Goal: Task Accomplishment & Management: Manage account settings

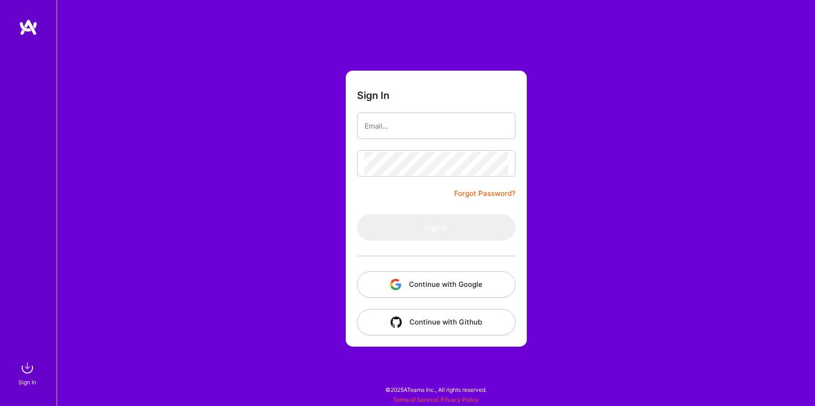
click at [426, 283] on button "Continue with Google" at bounding box center [436, 285] width 158 height 26
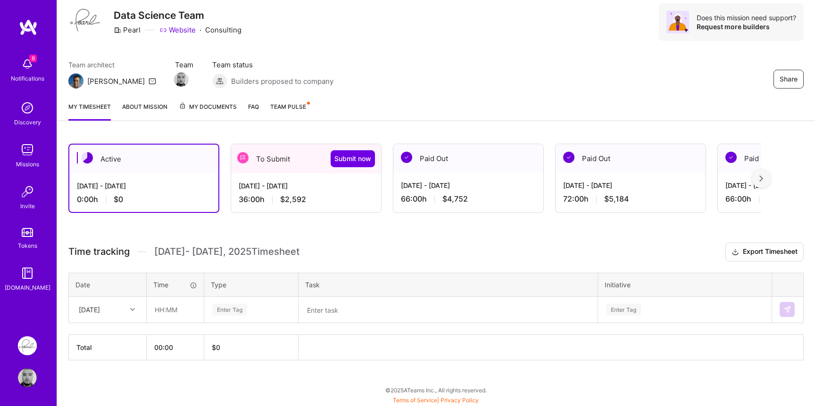
scroll to position [30, 0]
click at [327, 194] on div "[DATE] - [DATE] 36:00 h $2,592" at bounding box center [306, 192] width 150 height 39
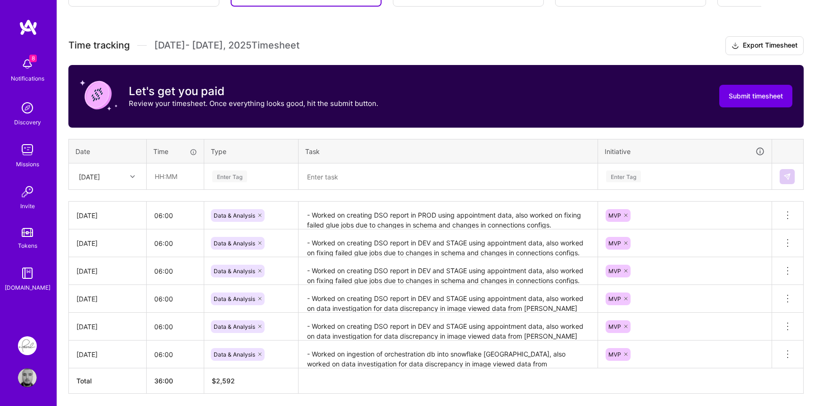
scroll to position [237, 0]
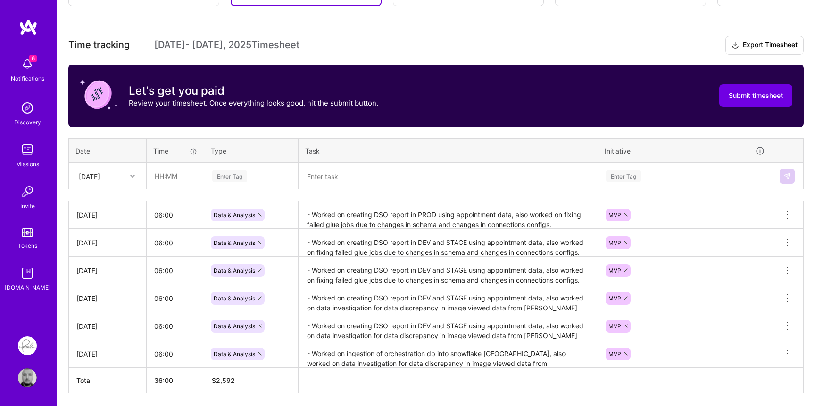
click at [324, 215] on textarea "- Worked on creating DSO report in PROD using appointment data, also worked on …" at bounding box center [447, 215] width 297 height 26
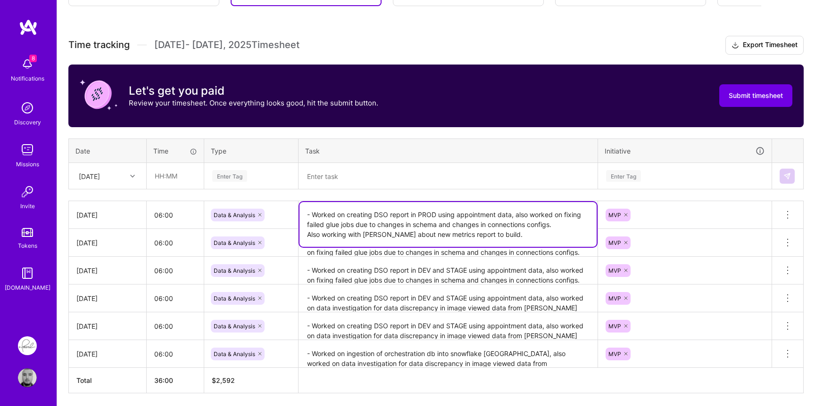
click at [324, 215] on textarea "- Worked on creating DSO report in PROD using appointment data, also worked on …" at bounding box center [447, 224] width 297 height 45
click at [443, 231] on textarea "- Worked on creating DSO report in PROD using appointment data, also worked on …" at bounding box center [447, 224] width 297 height 45
click at [130, 176] on icon at bounding box center [132, 176] width 5 height 5
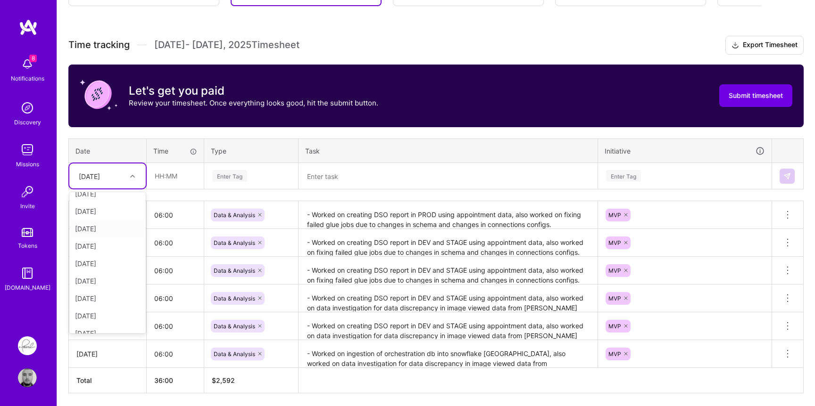
scroll to position [69, 0]
click at [90, 291] on div "[DATE]" at bounding box center [107, 290] width 76 height 17
click at [170, 179] on input "text" at bounding box center [175, 176] width 56 height 25
type input "06:00"
click at [256, 180] on div "Enter Tag" at bounding box center [251, 176] width 80 height 12
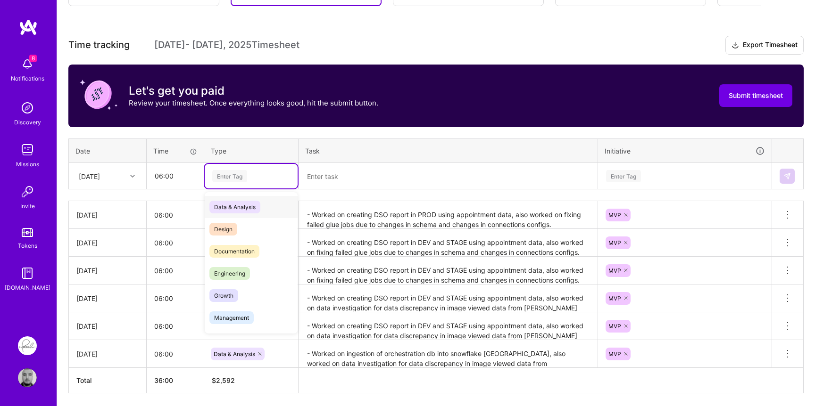
click at [245, 208] on span "Data & Analysis" at bounding box center [234, 207] width 51 height 13
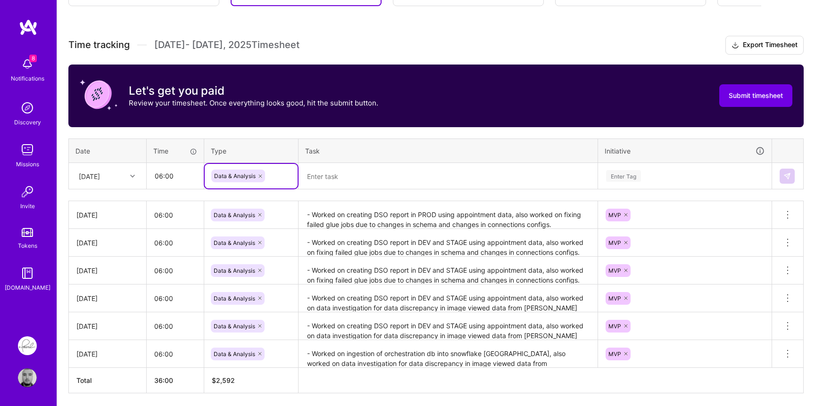
click at [365, 179] on textarea at bounding box center [447, 176] width 297 height 25
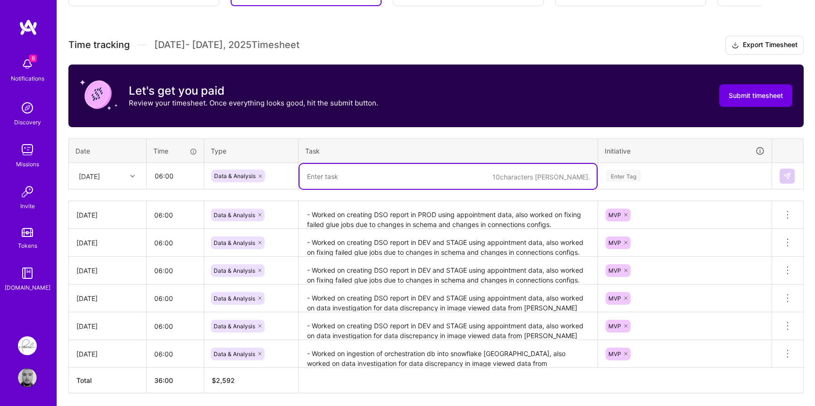
paste textarea "- Worked on creating DSO report in PROD using appointment data, also worked on …"
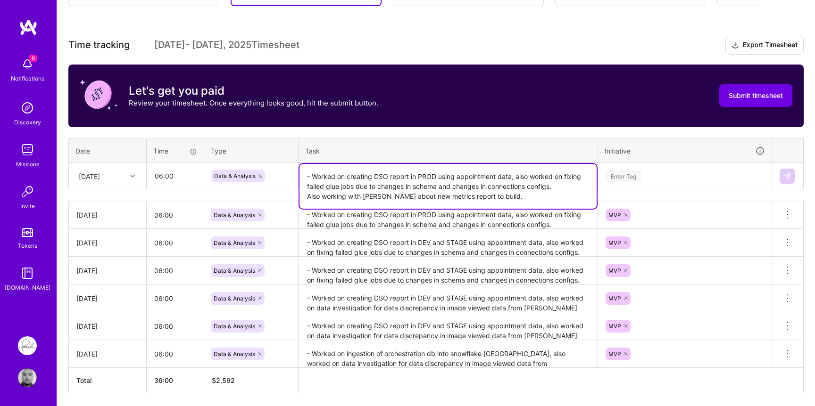
type textarea "- Worked on creating DSO report in PROD using appointment data, also worked on …"
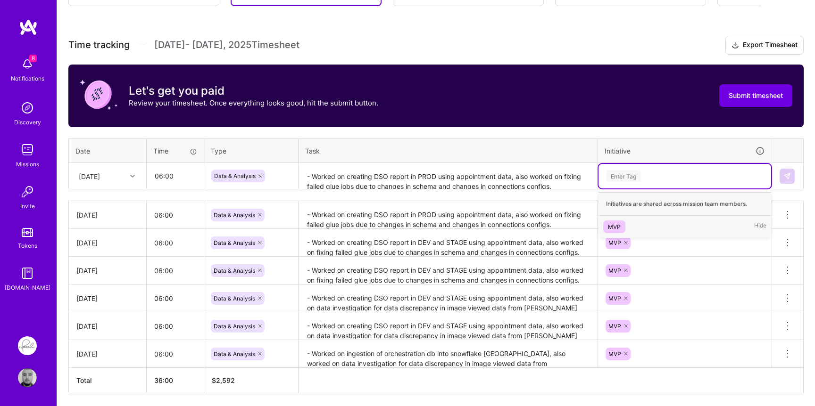
click at [620, 175] on div "Enter Tag" at bounding box center [623, 176] width 35 height 15
click at [618, 222] on div "MVP" at bounding box center [614, 227] width 13 height 10
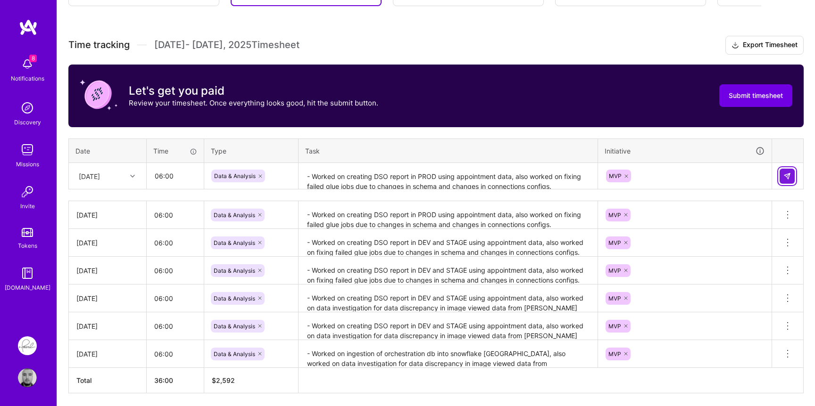
click at [785, 177] on img at bounding box center [787, 177] width 8 height 8
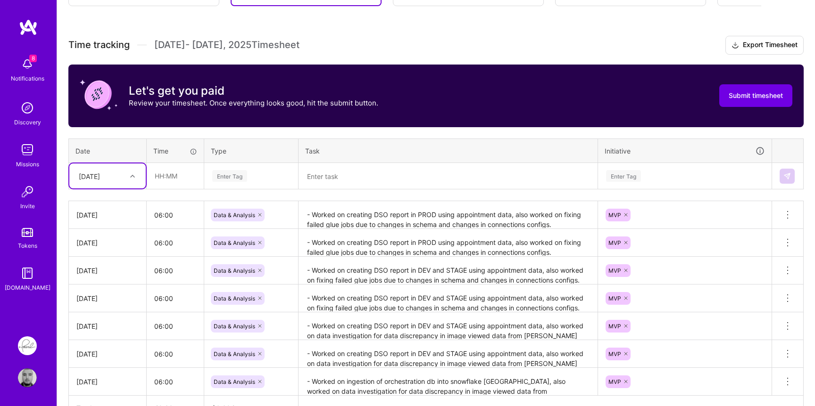
click at [126, 174] on div "[DATE]" at bounding box center [100, 176] width 52 height 16
click at [91, 255] on div "[DATE]" at bounding box center [107, 253] width 76 height 17
click at [185, 180] on input "text" at bounding box center [175, 176] width 56 height 25
type input "06:00"
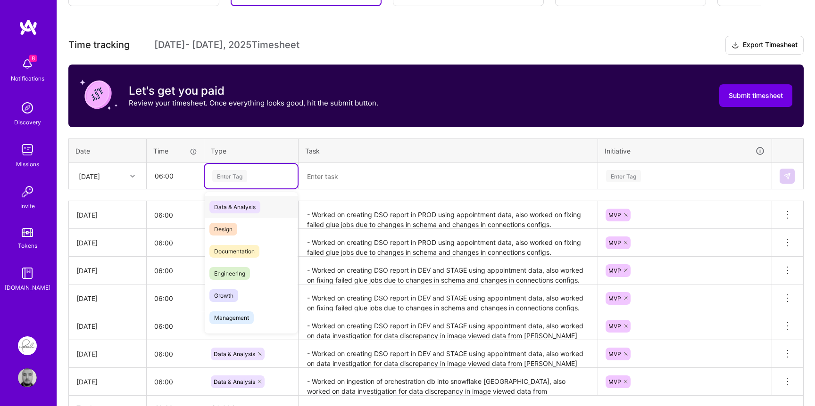
click at [246, 176] on div "Enter Tag" at bounding box center [229, 176] width 35 height 15
click at [242, 202] on span "Data & Analysis" at bounding box center [234, 207] width 51 height 13
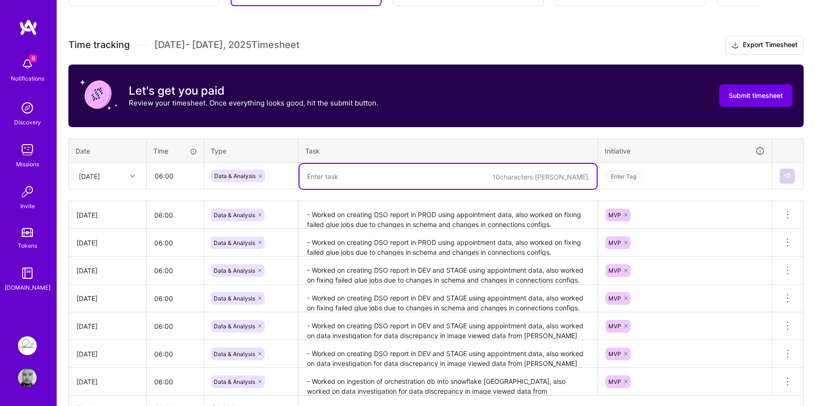
click at [375, 177] on textarea at bounding box center [447, 176] width 297 height 25
paste textarea "- Worked on creating DSO report in PROD using appointment data, also worked on …"
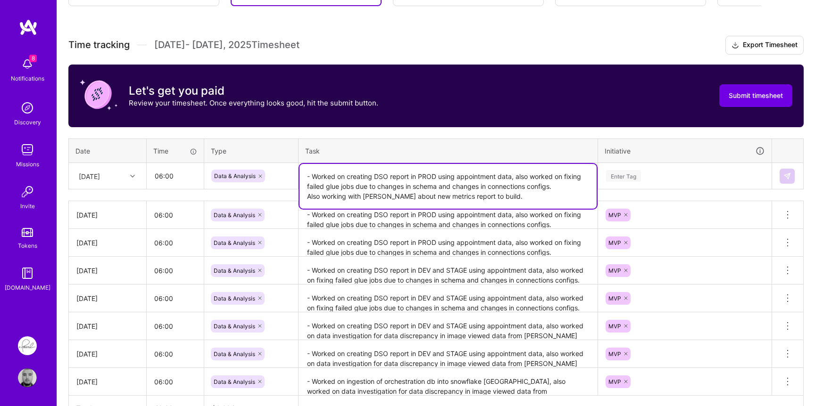
click at [378, 174] on textarea "- Worked on creating DSO report in PROD using appointment data, also worked on …" at bounding box center [447, 186] width 297 height 45
drag, startPoint x: 378, startPoint y: 174, endPoint x: 524, endPoint y: 184, distance: 146.5
click at [524, 184] on textarea "- Worked on creating DSO report in PROD using appointment data, also worked on …" at bounding box center [447, 186] width 297 height 45
click at [548, 184] on textarea "- Worked on creating DSO report in PROD using appointment data, also worked on …" at bounding box center [447, 186] width 297 height 45
drag, startPoint x: 548, startPoint y: 184, endPoint x: 382, endPoint y: 173, distance: 166.8
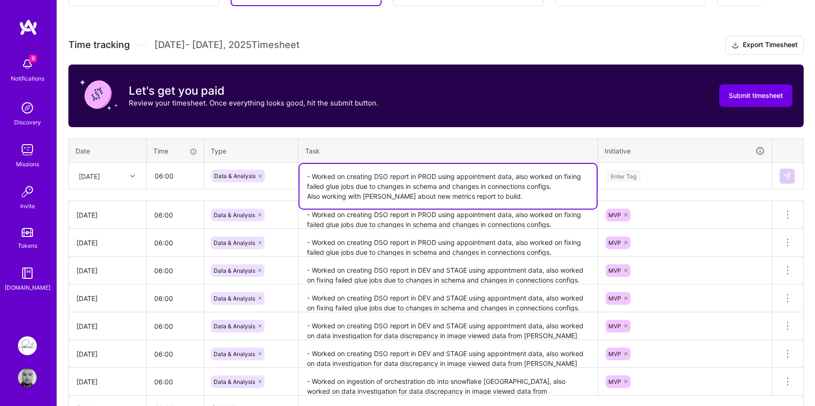
click at [382, 173] on textarea "- Worked on creating DSO report in PROD using appointment data, also worked on …" at bounding box center [447, 186] width 297 height 45
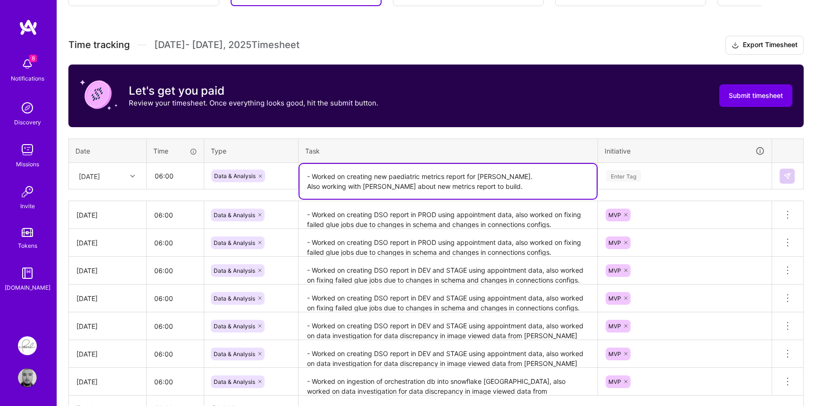
click at [397, 177] on textarea "- Worked on creating new paediatric metrics report for [PERSON_NAME]. Also work…" at bounding box center [447, 181] width 297 height 35
paste textarea
drag, startPoint x: 490, startPoint y: 176, endPoint x: 545, endPoint y: 198, distance: 59.0
click at [495, 176] on textarea "- Worked on creating new pediatric metrics report for [PERSON_NAME]. Also worki…" at bounding box center [447, 181] width 297 height 35
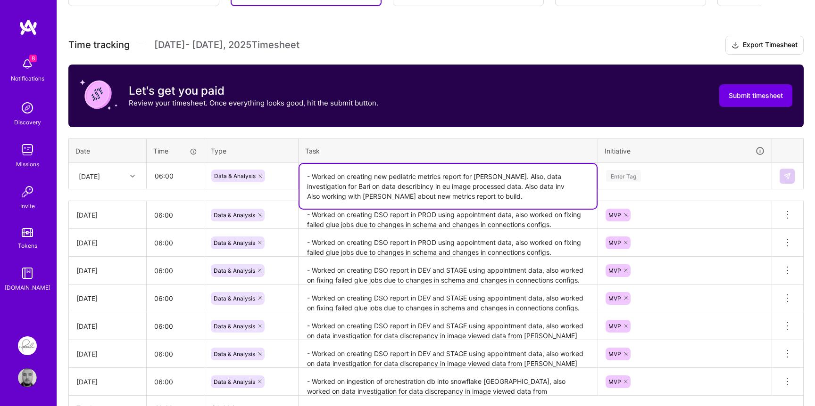
click at [371, 185] on textarea "- Worked on creating new pediatric metrics report for [PERSON_NAME]. Also, data…" at bounding box center [447, 186] width 297 height 45
paste textarea "iscrepa"
drag, startPoint x: 498, startPoint y: 194, endPoint x: 491, endPoint y: 187, distance: 10.0
click at [491, 187] on textarea "- Worked on creating new pediatric metrics report for [PERSON_NAME]. Also, data…" at bounding box center [447, 186] width 297 height 45
click at [424, 191] on textarea "- Worked on creating new pediatric metrics report for [PERSON_NAME]. Also, data…" at bounding box center [447, 186] width 297 height 45
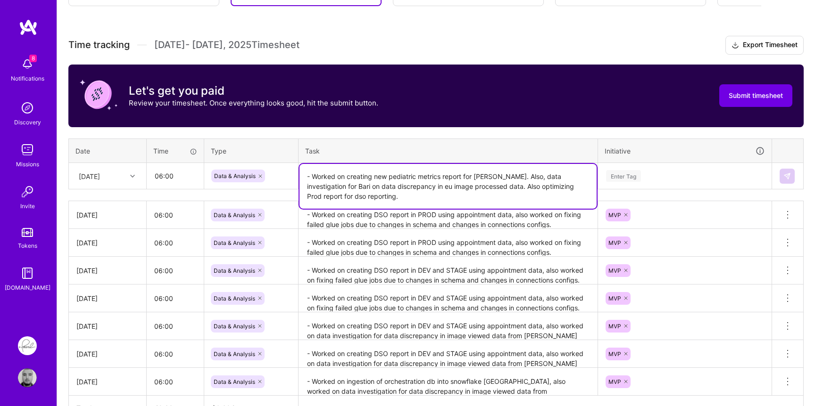
click at [424, 191] on textarea "- Worked on creating new pediatric metrics report for [PERSON_NAME]. Also, data…" at bounding box center [447, 186] width 297 height 45
click at [419, 198] on textarea "- Worked on creating new pediatric metrics report for [PERSON_NAME]. Also, data…" at bounding box center [447, 186] width 297 height 45
type textarea "- Worked on creating new pediatric metrics report for [PERSON_NAME]. Also, data…"
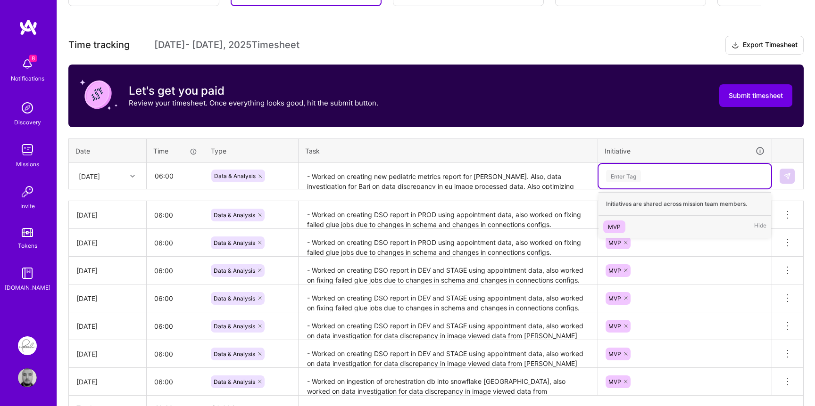
click at [612, 173] on div "Enter Tag" at bounding box center [623, 176] width 35 height 15
click at [615, 223] on div "MVP" at bounding box center [614, 227] width 13 height 10
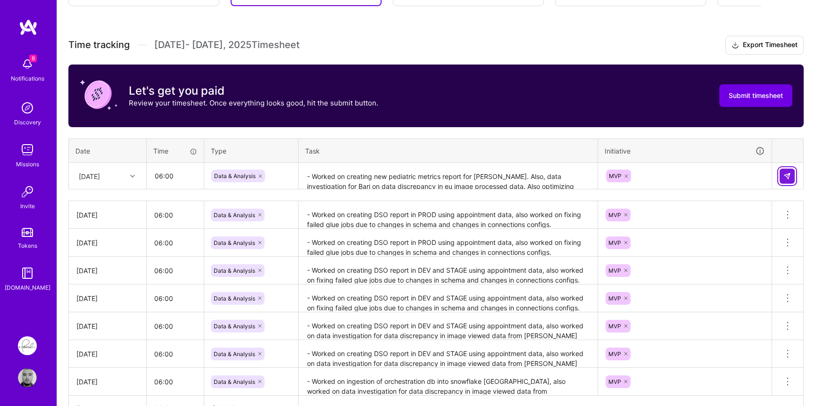
click at [787, 171] on button at bounding box center [786, 176] width 15 height 15
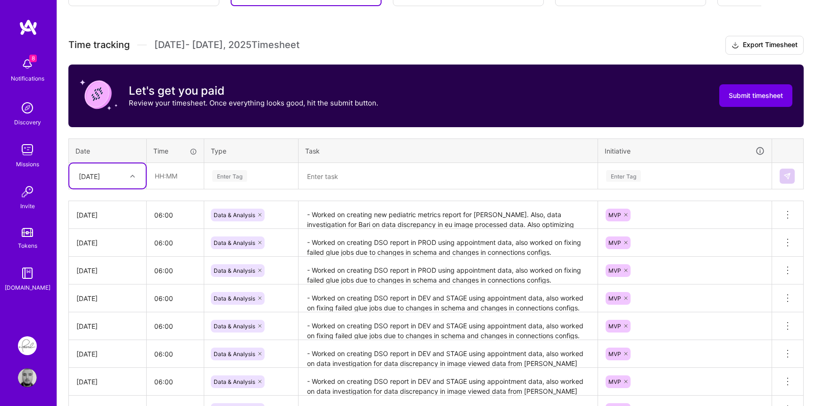
click at [124, 173] on div "[DATE]" at bounding box center [100, 176] width 52 height 16
click at [98, 270] on div "[DATE]" at bounding box center [107, 270] width 76 height 17
click at [179, 174] on input "text" at bounding box center [175, 176] width 56 height 25
type input "06:00"
click at [245, 177] on div "Enter Tag" at bounding box center [229, 176] width 35 height 15
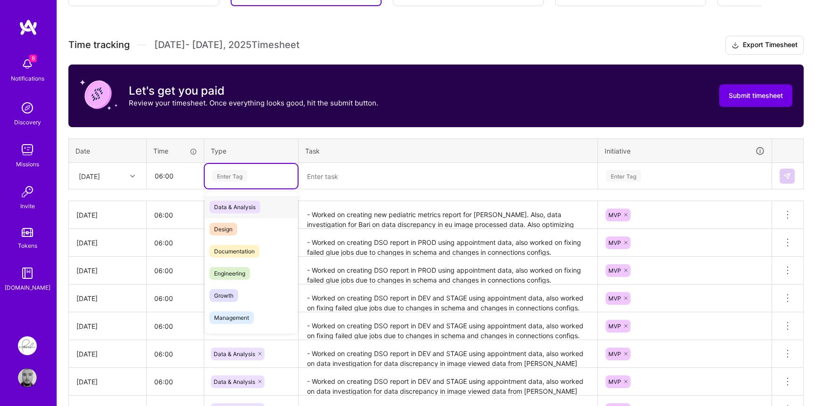
click at [243, 202] on span "Data & Analysis" at bounding box center [234, 207] width 51 height 13
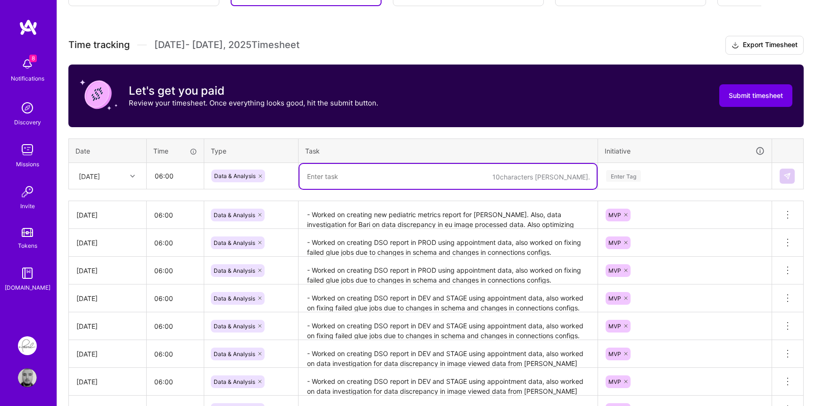
click at [363, 175] on textarea at bounding box center [447, 176] width 297 height 25
paste textarea "- Worked on creating new pediatric metrics report for [PERSON_NAME]. Also, data…"
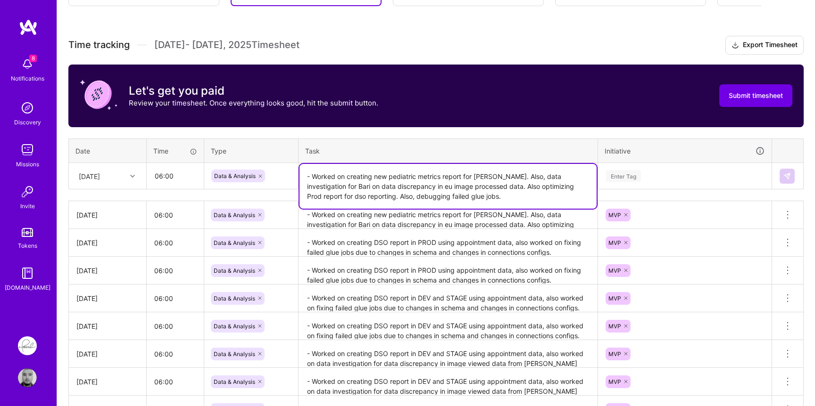
click at [478, 175] on textarea "- Worked on creating new pediatric metrics report for [PERSON_NAME]. Also, data…" at bounding box center [447, 186] width 297 height 45
click at [578, 185] on textarea "- Worked on creating new pediatric metrics report for [PERSON_NAME]. Also, data…" at bounding box center [447, 186] width 297 height 45
type textarea "- Worked on creating new pediatric metrics report for [PERSON_NAME]. Also, data…"
click at [666, 174] on div "Enter Tag" at bounding box center [684, 176] width 159 height 12
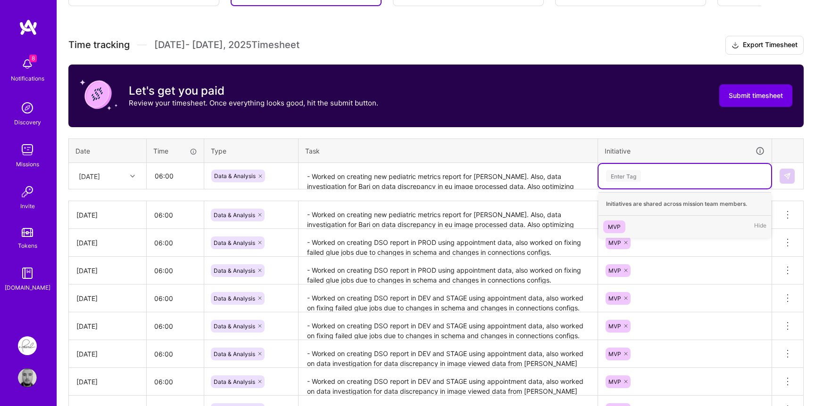
click at [617, 228] on div "MVP" at bounding box center [614, 227] width 13 height 10
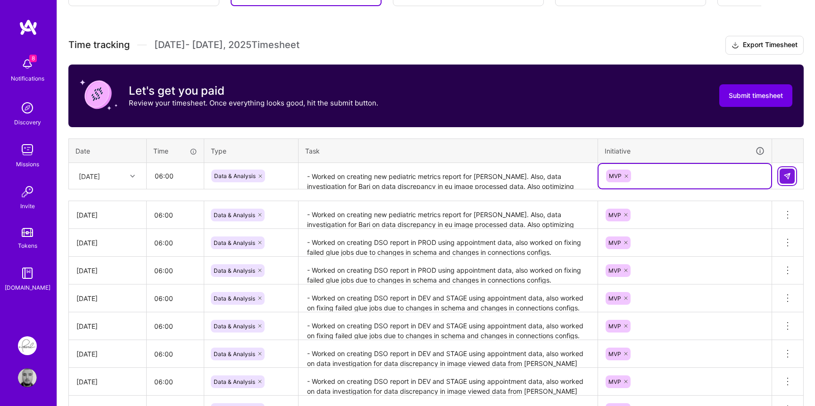
click at [788, 170] on button at bounding box center [786, 176] width 15 height 15
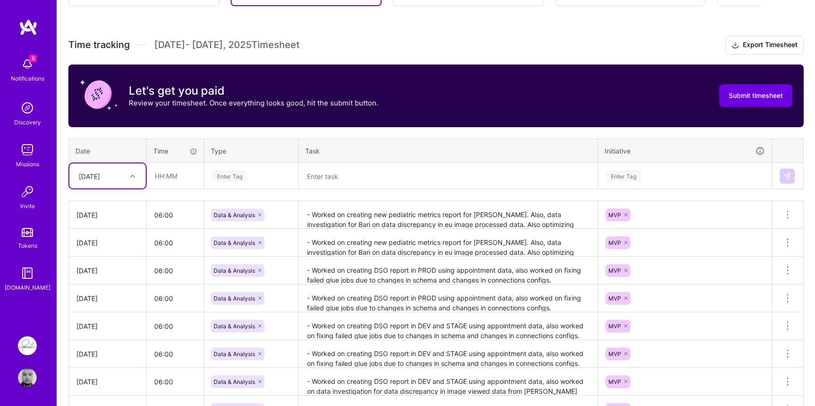
click at [117, 176] on div "[DATE]" at bounding box center [100, 176] width 52 height 16
click at [102, 290] on div "[DATE]" at bounding box center [107, 288] width 76 height 17
click at [180, 178] on input "text" at bounding box center [175, 176] width 56 height 25
type input "06:00"
click at [246, 179] on div "Enter Tag" at bounding box center [229, 176] width 35 height 15
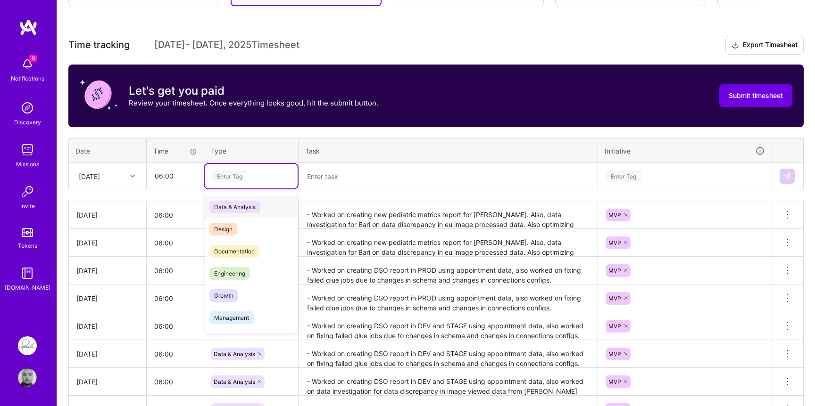
click at [241, 206] on span "Data & Analysis" at bounding box center [234, 207] width 51 height 13
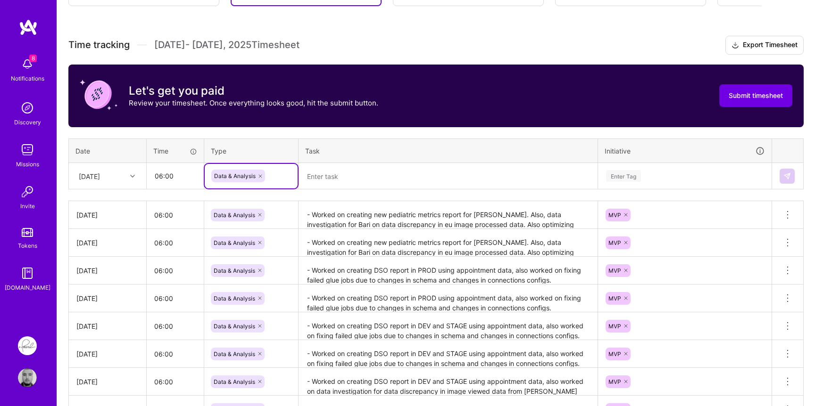
click at [343, 179] on textarea at bounding box center [447, 176] width 297 height 25
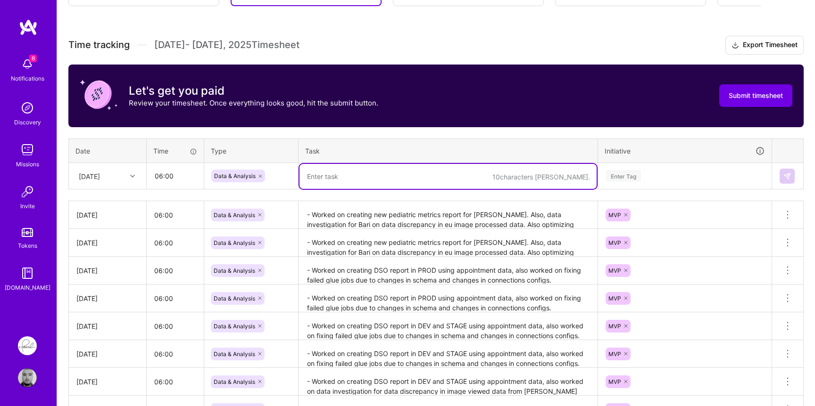
paste textarea "- Worked on creating new pediatric metrics report for [PERSON_NAME]. Also, data…"
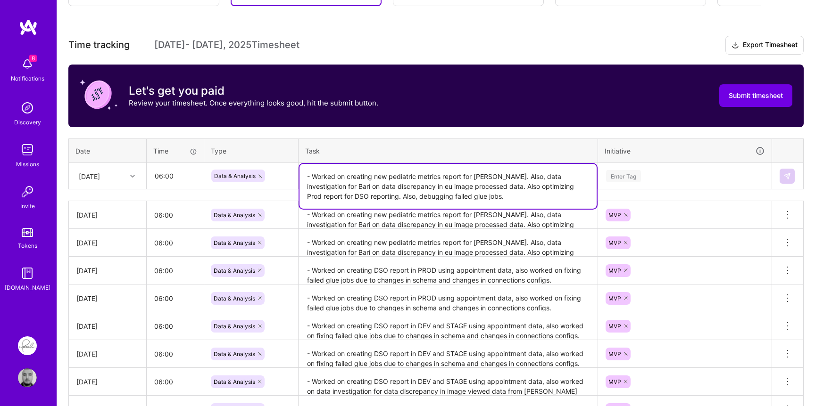
type textarea "- Worked on creating new pediatric metrics report for [PERSON_NAME]. Also, data…"
click at [651, 178] on div "Enter Tag" at bounding box center [684, 176] width 159 height 12
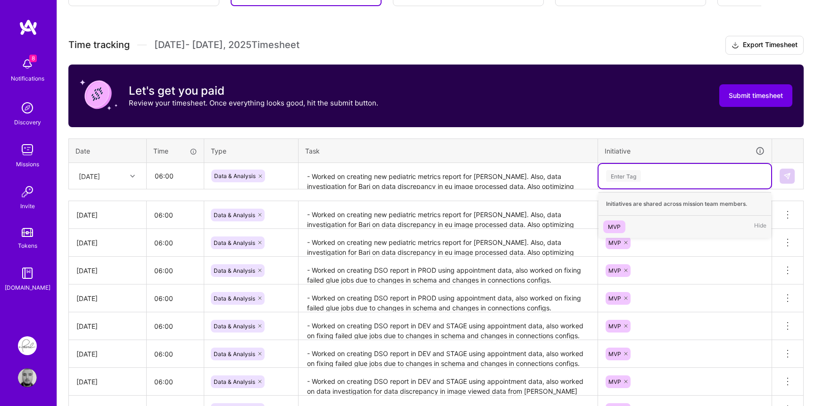
click at [608, 226] on div "MVP" at bounding box center [614, 227] width 13 height 10
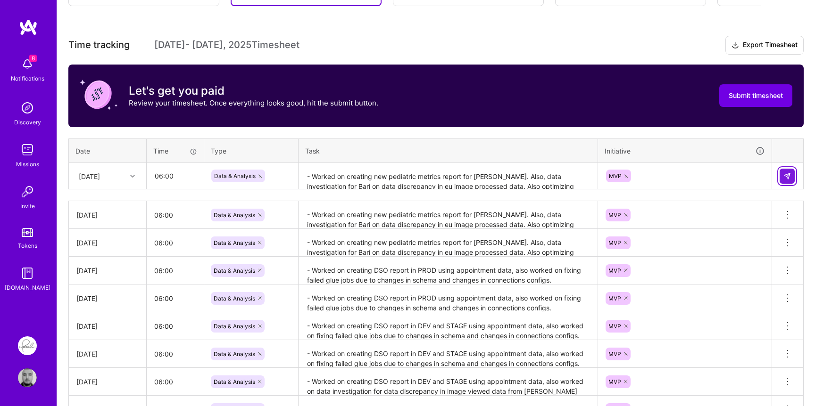
click at [791, 177] on button at bounding box center [786, 176] width 15 height 15
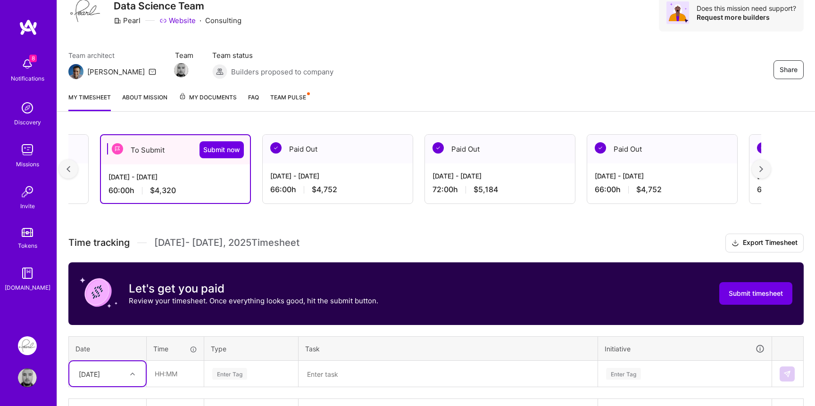
scroll to position [0, 0]
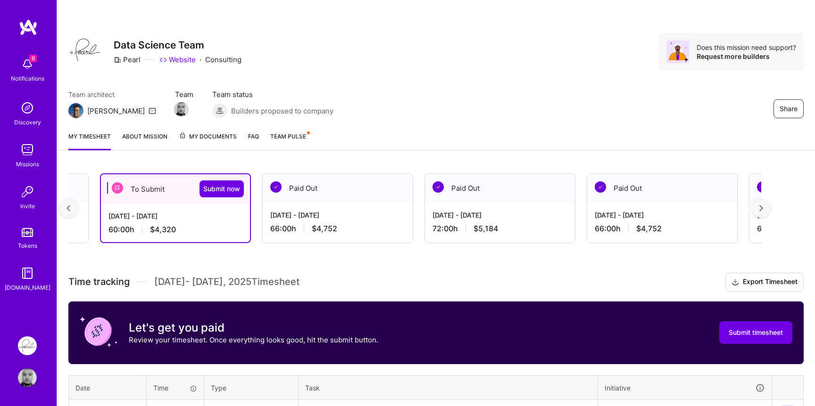
click at [767, 210] on div at bounding box center [761, 208] width 19 height 19
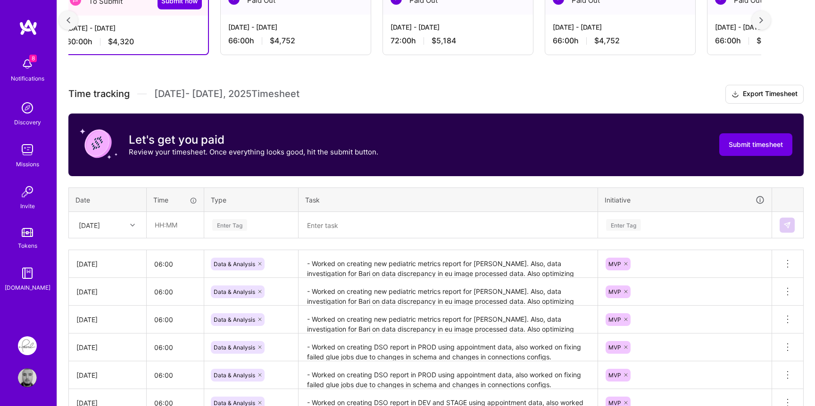
scroll to position [195, 0]
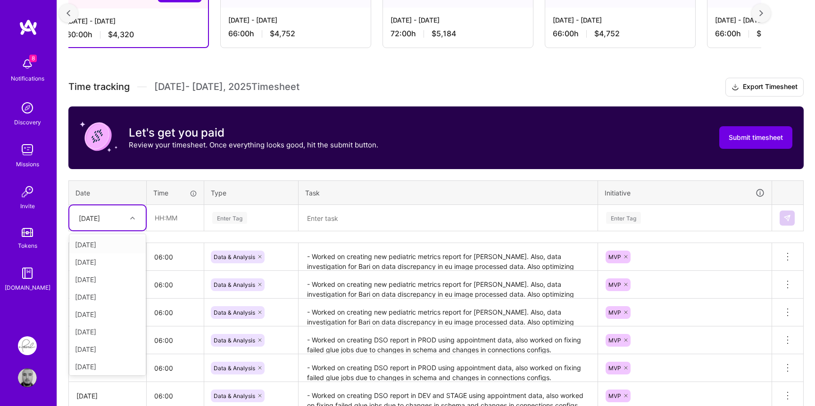
click at [124, 211] on div "[DATE]" at bounding box center [100, 218] width 52 height 16
click at [169, 239] on div "Time tracking [DATE] - [DATE] Timesheet Export Timesheet Let's get you paid Rev…" at bounding box center [435, 312] width 735 height 469
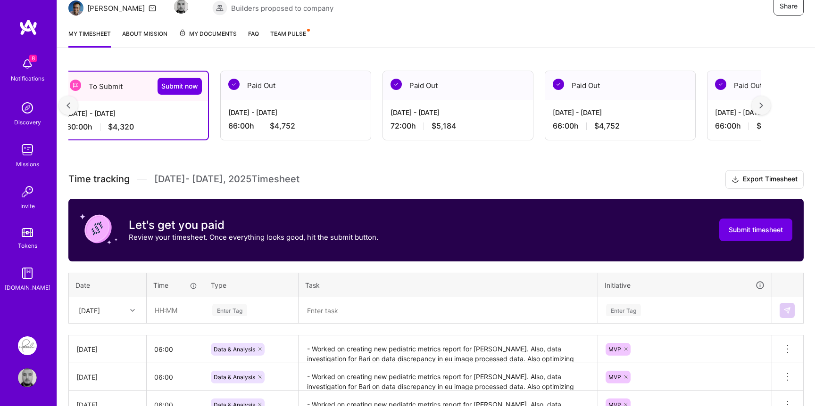
scroll to position [40, 0]
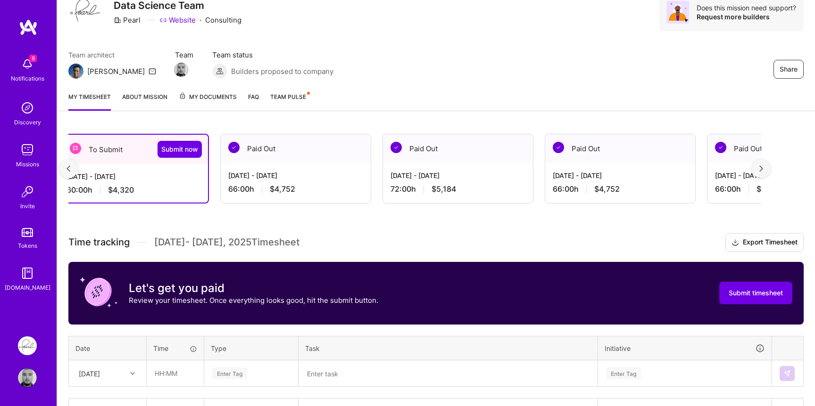
click at [766, 166] on div at bounding box center [761, 168] width 19 height 19
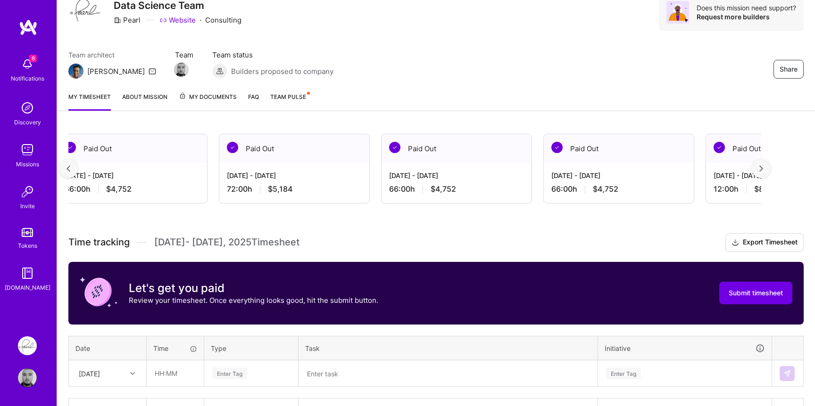
scroll to position [0, 345]
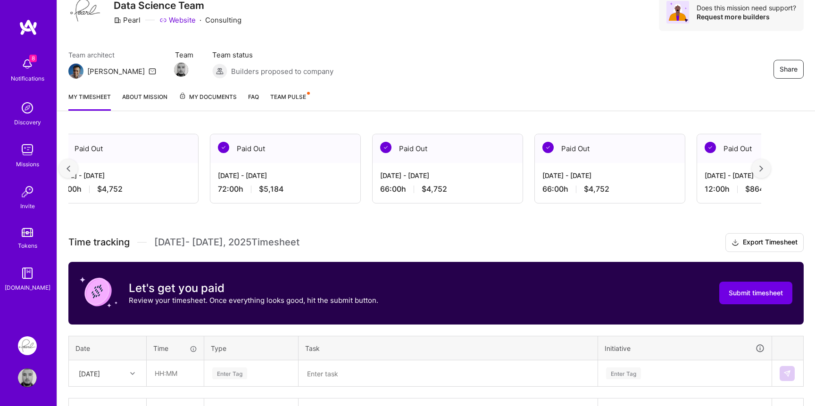
click at [766, 166] on div at bounding box center [761, 168] width 19 height 19
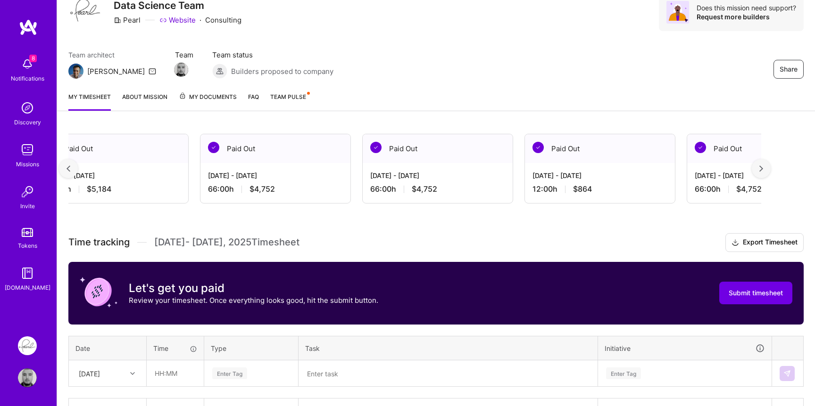
scroll to position [0, 518]
click at [766, 168] on div at bounding box center [761, 168] width 19 height 19
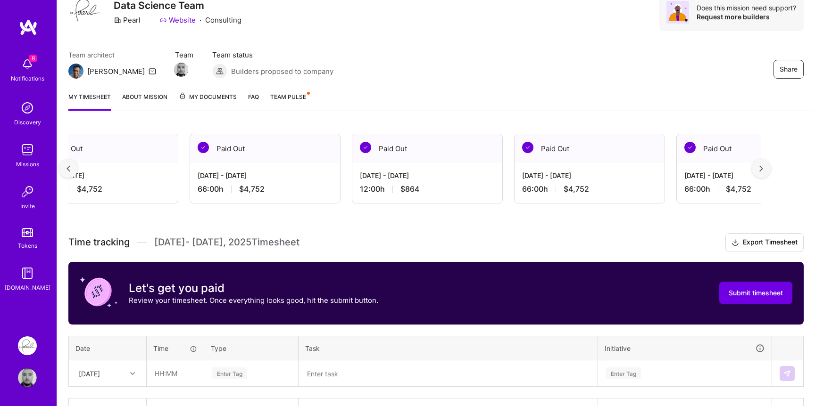
scroll to position [0, 690]
click at [762, 168] on img at bounding box center [761, 169] width 4 height 7
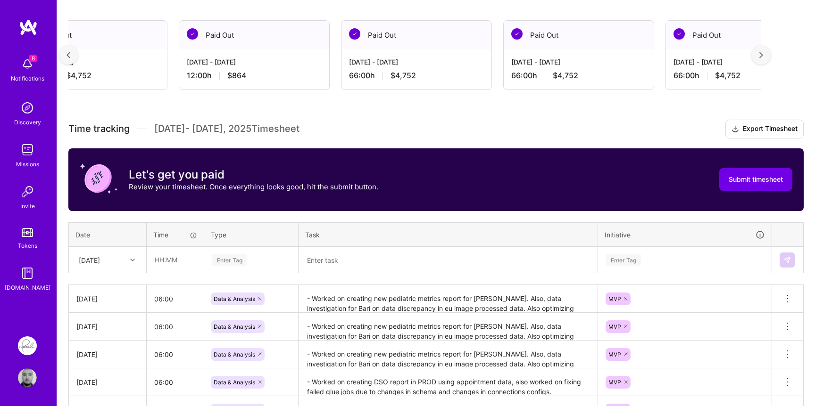
scroll to position [192, 0]
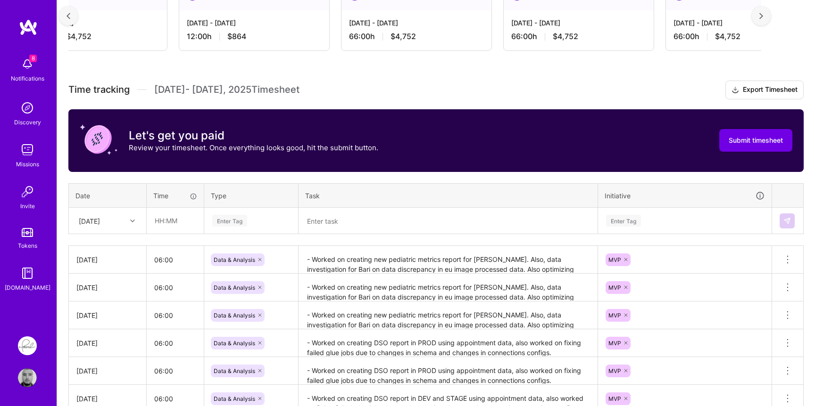
click at [128, 220] on div at bounding box center [133, 221] width 15 height 12
click at [161, 244] on div "Time tracking [DATE] - [DATE] Timesheet Export Timesheet Let's get you paid Rev…" at bounding box center [435, 315] width 735 height 469
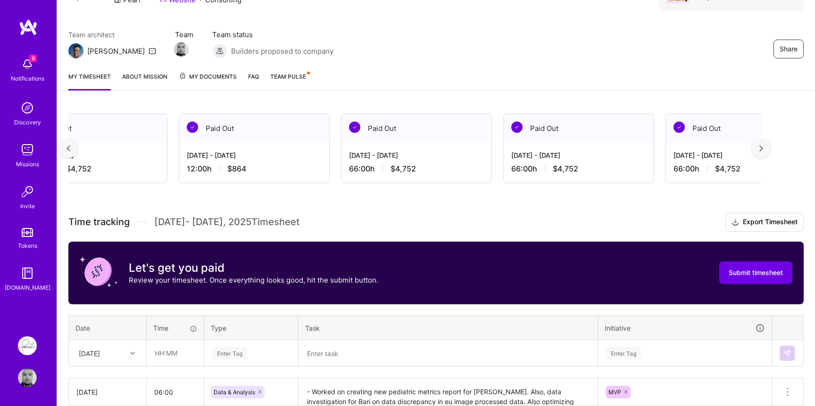
scroll to position [59, 0]
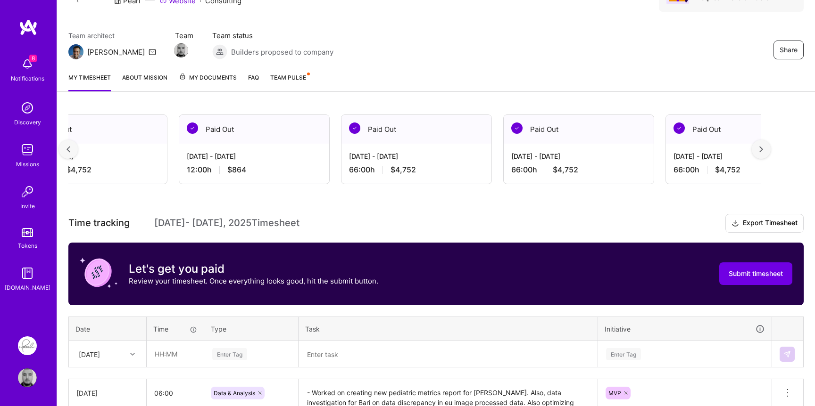
click at [762, 147] on img at bounding box center [761, 149] width 4 height 7
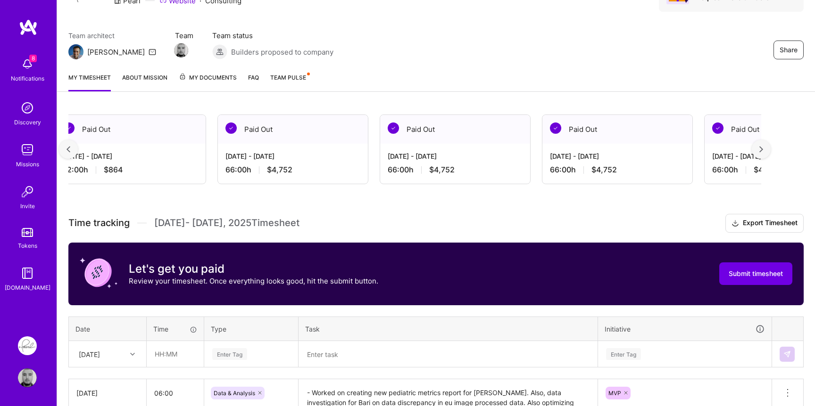
click at [762, 147] on img at bounding box center [761, 149] width 4 height 7
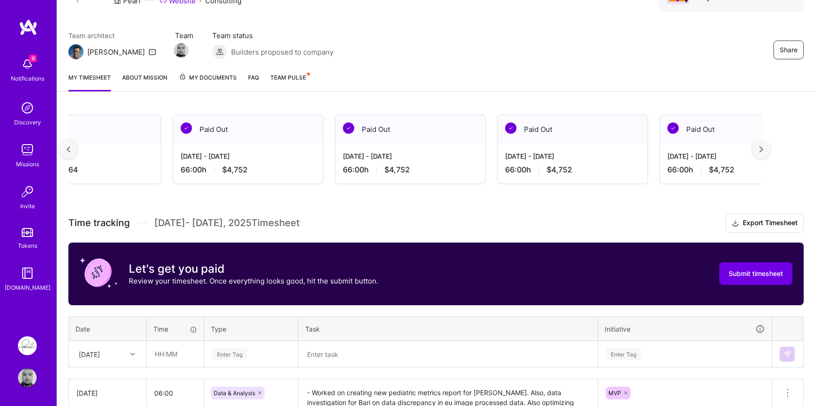
click at [762, 147] on img at bounding box center [761, 149] width 4 height 7
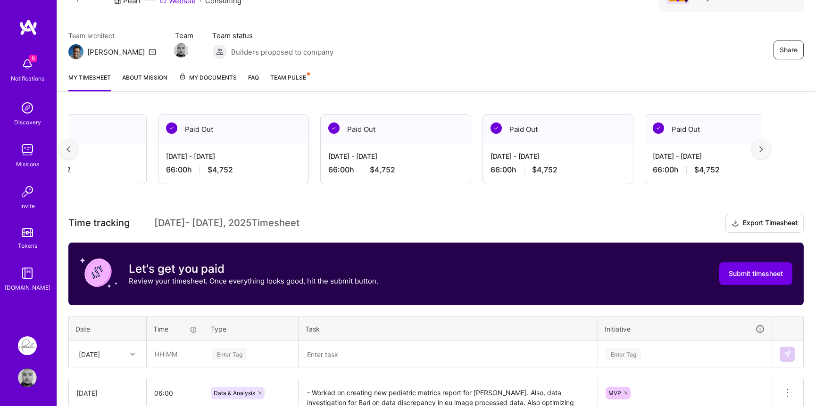
click at [762, 147] on img at bounding box center [761, 149] width 4 height 7
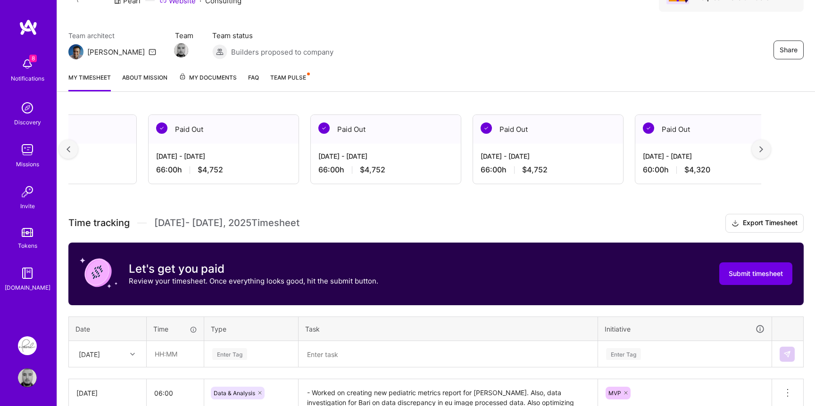
scroll to position [0, 1381]
click at [71, 144] on div at bounding box center [68, 149] width 19 height 19
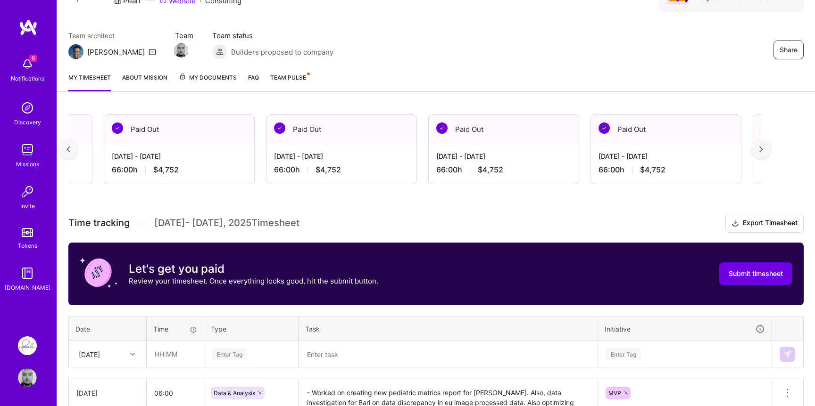
click at [71, 144] on div at bounding box center [68, 149] width 19 height 19
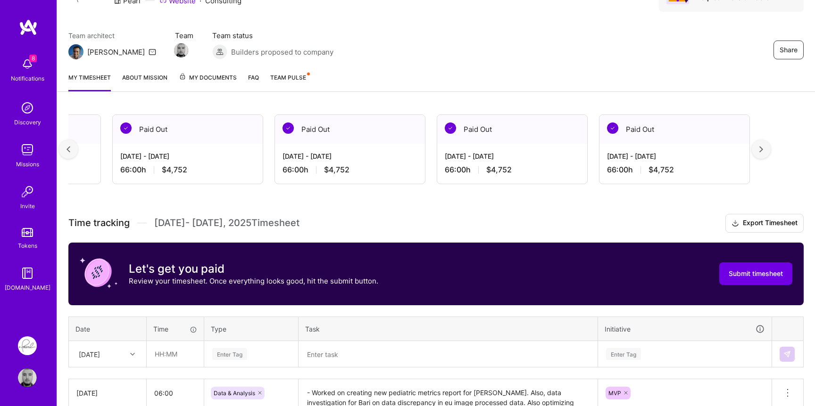
click at [71, 144] on div at bounding box center [68, 149] width 19 height 19
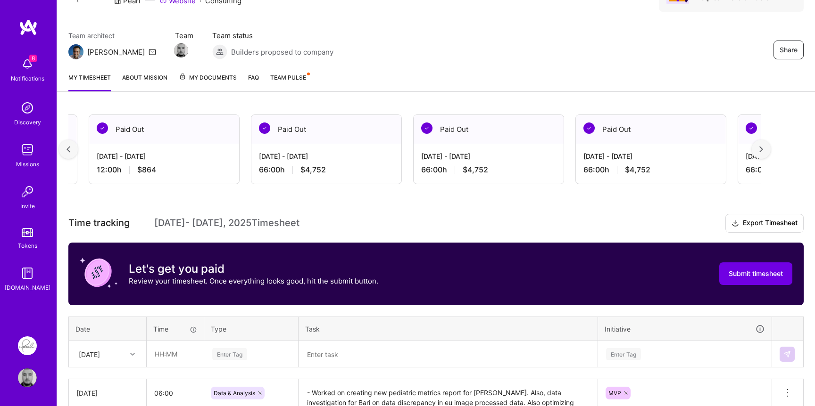
click at [71, 144] on div at bounding box center [68, 149] width 19 height 19
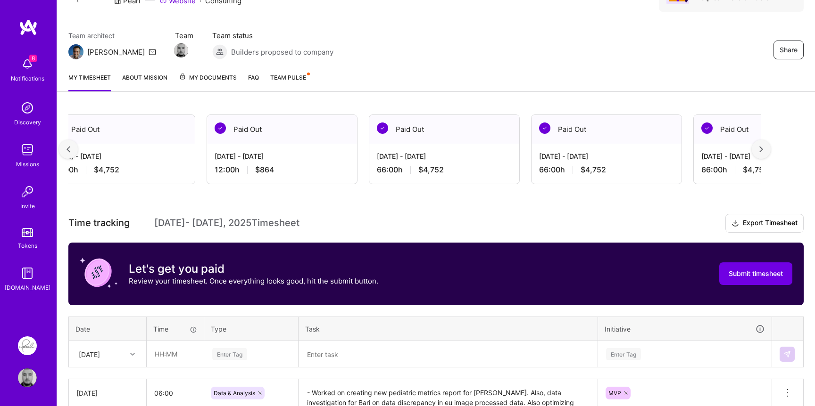
click at [71, 144] on div at bounding box center [68, 149] width 19 height 19
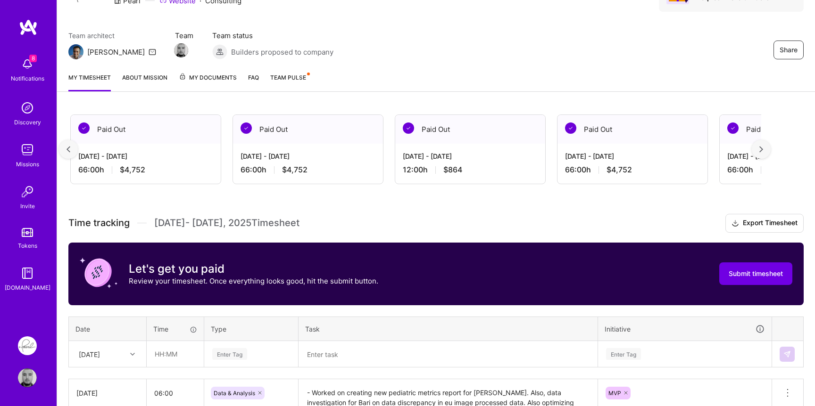
click at [71, 144] on div at bounding box center [68, 149] width 19 height 19
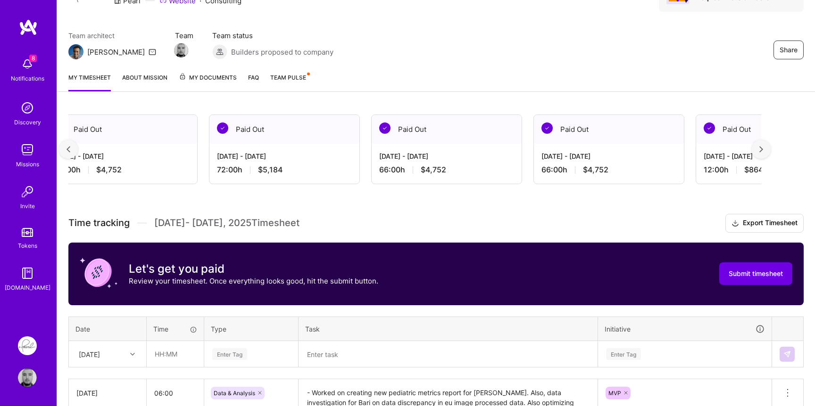
scroll to position [0, 345]
click at [72, 151] on div at bounding box center [68, 149] width 19 height 19
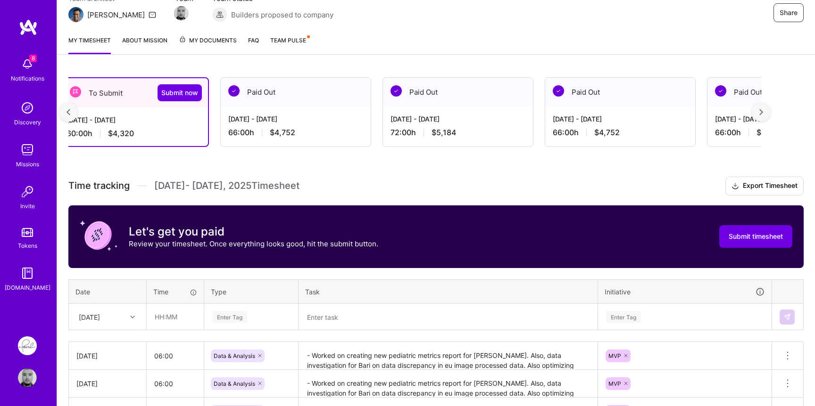
scroll to position [99, 0]
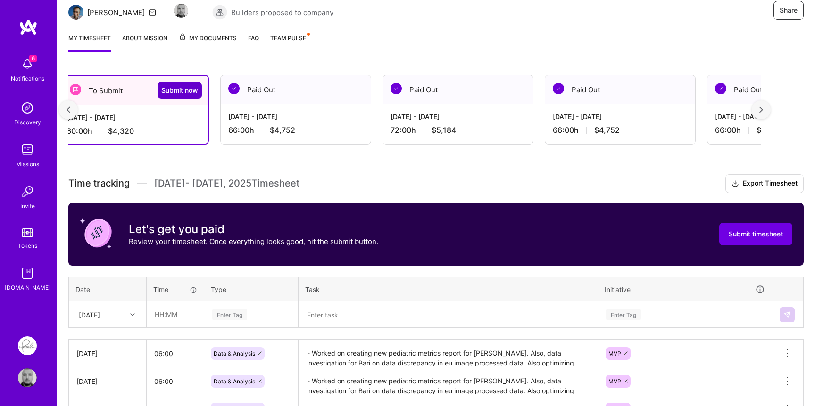
click at [187, 91] on span "Submit now" at bounding box center [179, 90] width 37 height 9
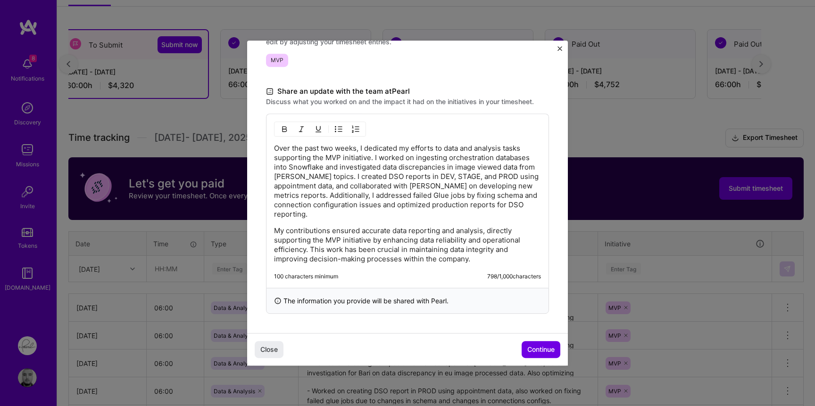
scroll to position [149, 0]
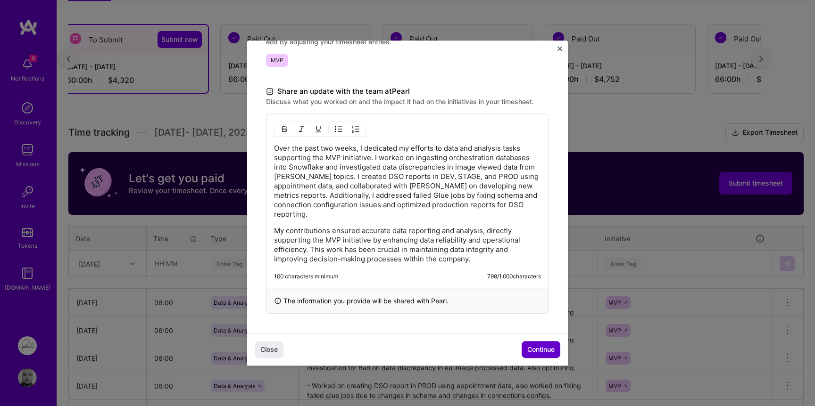
click at [543, 347] on span "Continue" at bounding box center [540, 349] width 27 height 9
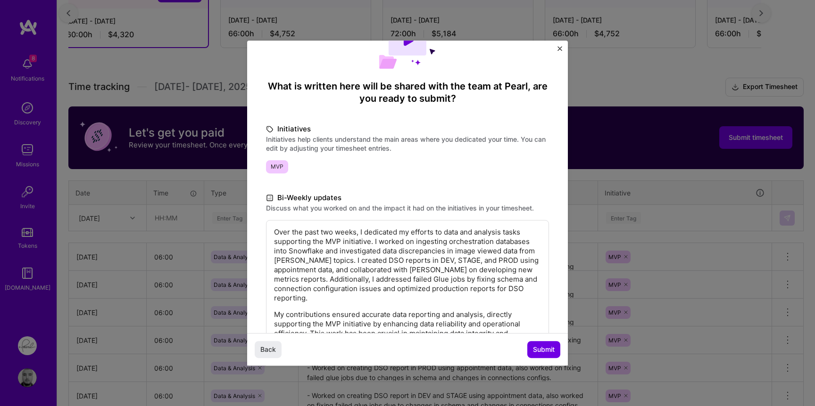
scroll to position [122, 0]
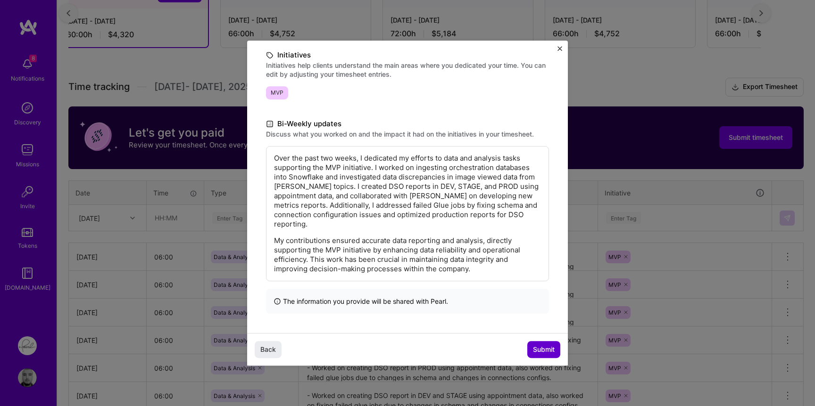
click at [545, 352] on span "Submit" at bounding box center [544, 349] width 22 height 9
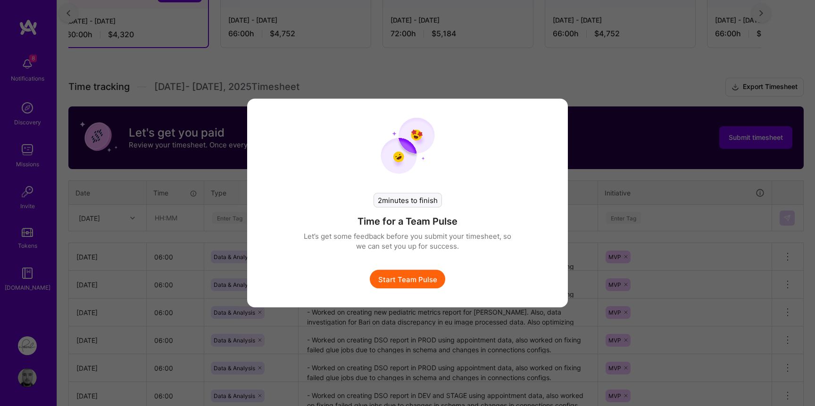
click at [406, 273] on button "Start Team Pulse" at bounding box center [407, 279] width 75 height 19
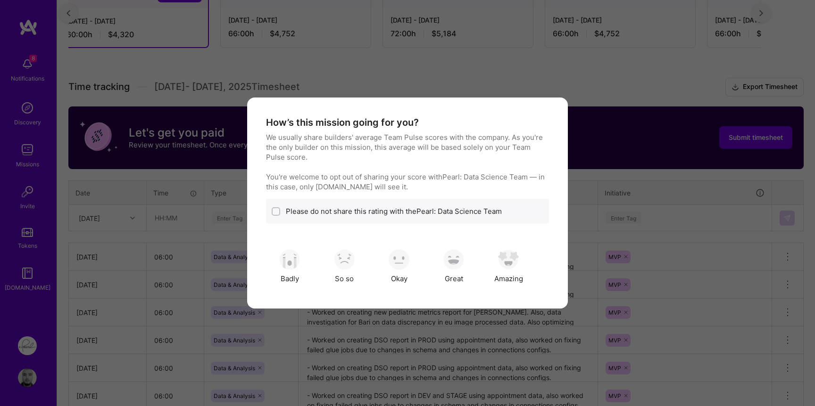
click at [282, 217] on div "Please do not share this rating with the Pearl: Data Science Team" at bounding box center [407, 211] width 283 height 25
click at [280, 210] on div "modal" at bounding box center [276, 211] width 8 height 8
click at [280, 210] on input "modal" at bounding box center [276, 212] width 7 height 7
checkbox input "true"
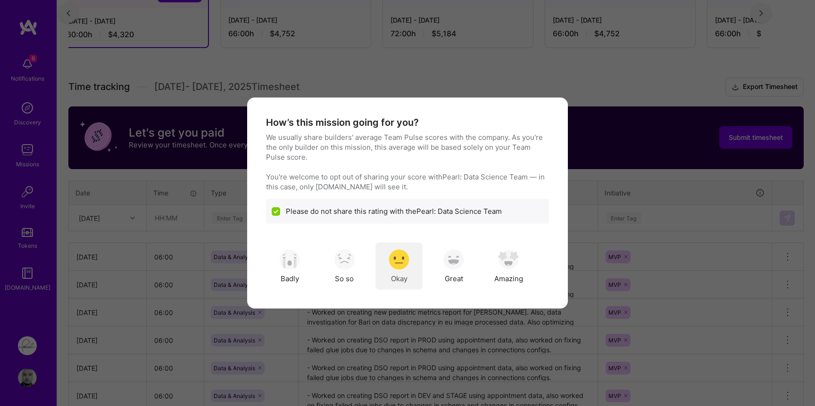
click at [398, 262] on img "modal" at bounding box center [399, 259] width 21 height 21
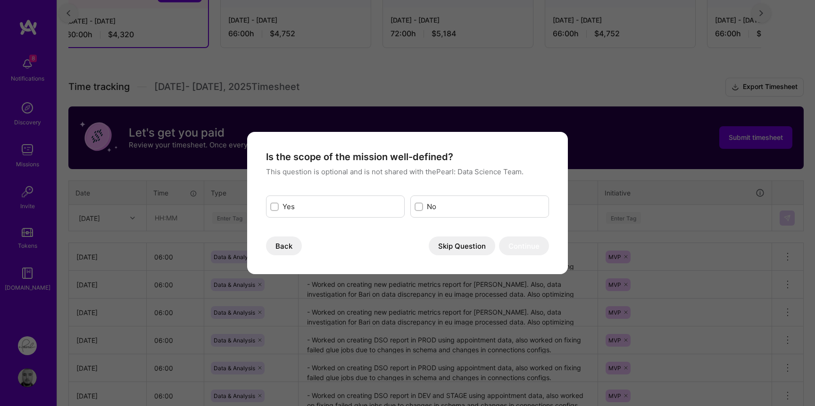
click at [351, 214] on div "Yes" at bounding box center [335, 207] width 139 height 22
click at [275, 205] on input "modal" at bounding box center [275, 207] width 7 height 7
checkbox input "true"
click at [521, 253] on button "Continue" at bounding box center [524, 246] width 50 height 19
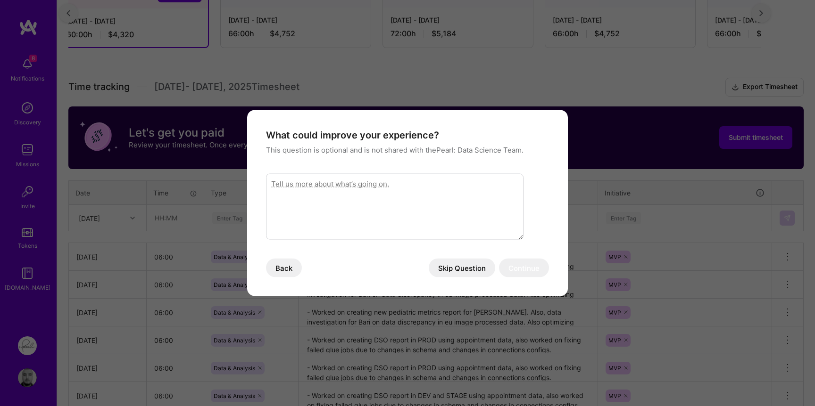
click at [457, 268] on button "Skip Question" at bounding box center [462, 268] width 66 height 19
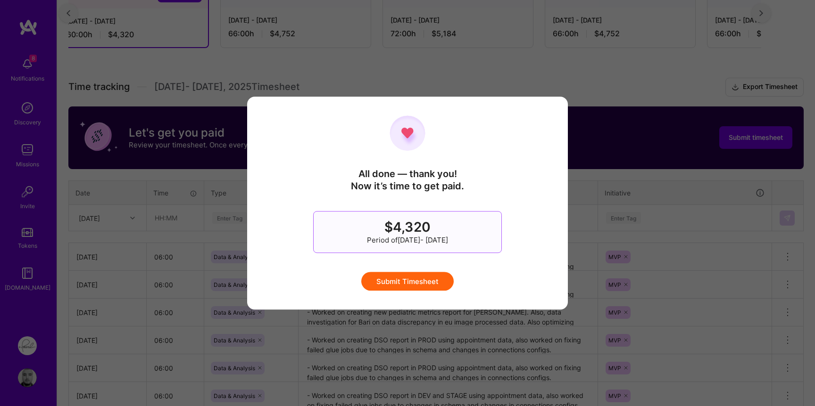
click at [414, 286] on button "Submit Timesheet" at bounding box center [407, 281] width 92 height 19
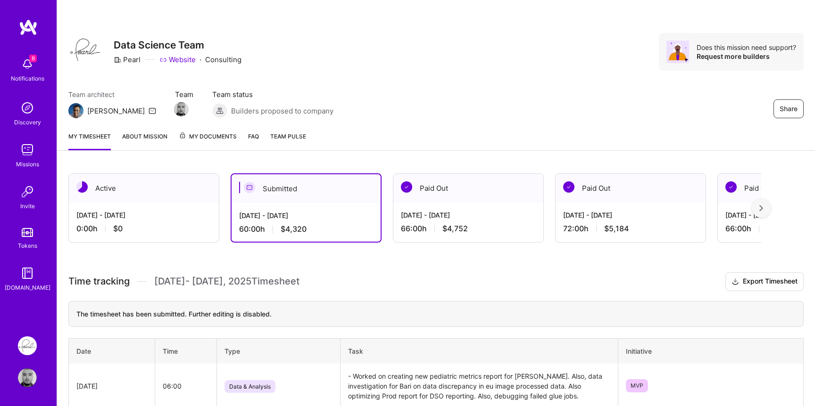
click at [34, 146] on img at bounding box center [27, 150] width 19 height 19
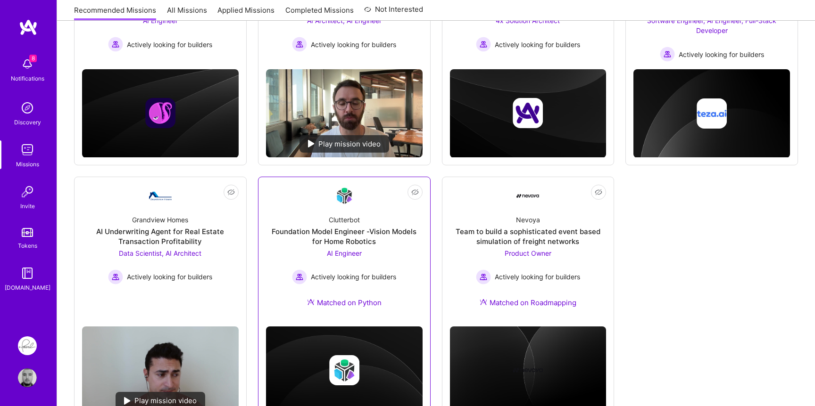
scroll to position [244, 0]
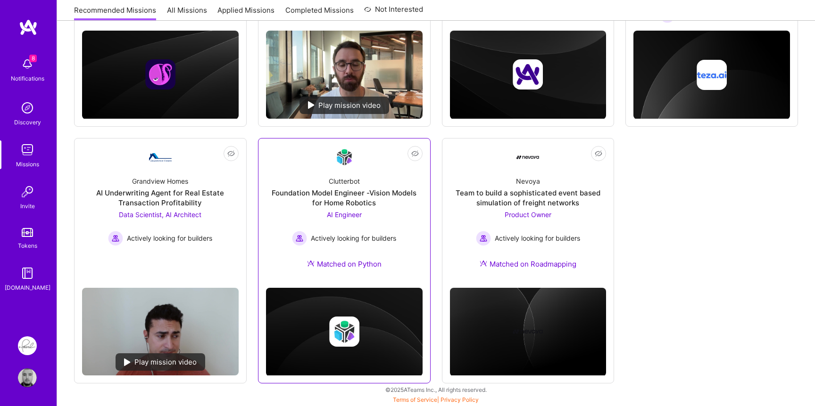
click at [355, 215] on span "AI Engineer" at bounding box center [344, 215] width 35 height 8
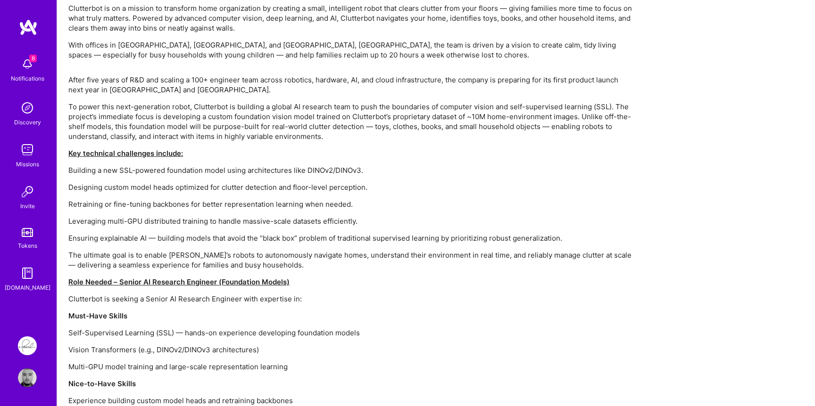
scroll to position [586, 0]
click at [198, 105] on p "To power this next-generation robot, Clutterbot is building a global AI researc…" at bounding box center [351, 120] width 566 height 40
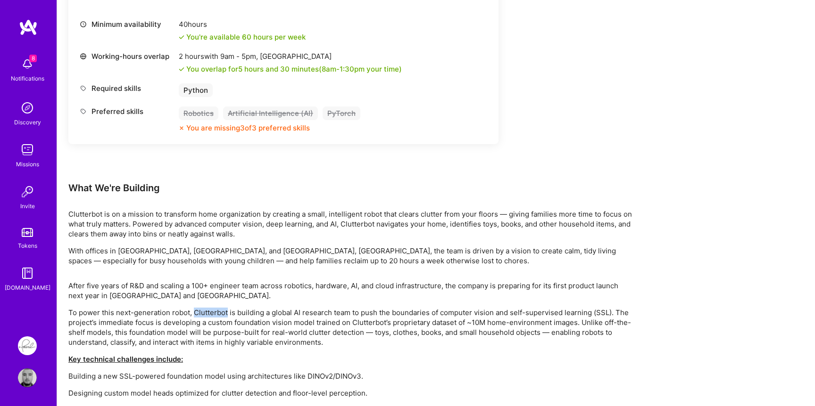
scroll to position [319, 0]
